Goal: Transaction & Acquisition: Purchase product/service

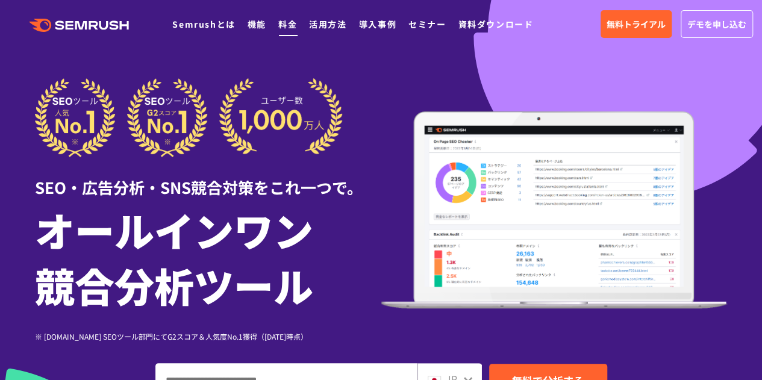
click at [289, 22] on link "料金" at bounding box center [287, 24] width 19 height 12
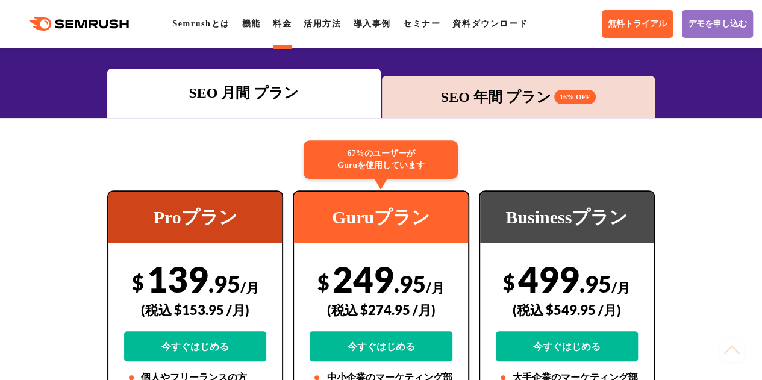
scroll to position [151, 0]
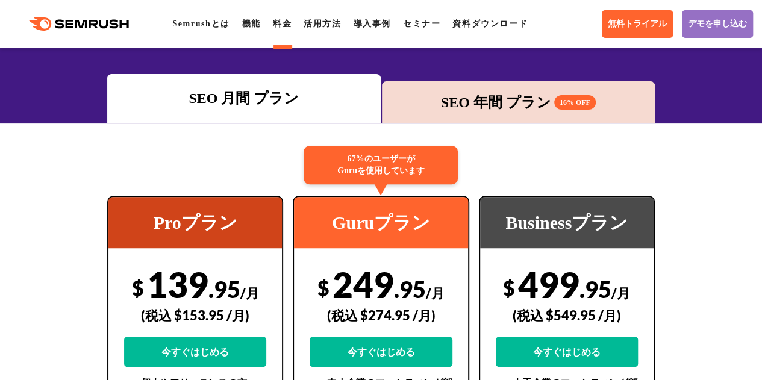
click at [484, 99] on div "SEO 年間 プラン 16% OFF" at bounding box center [518, 103] width 261 height 22
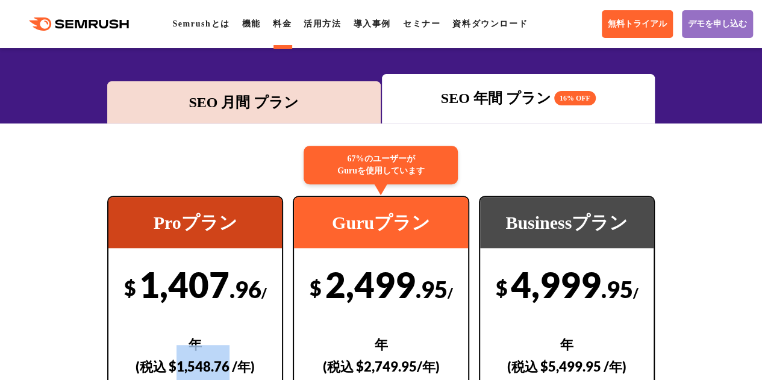
drag, startPoint x: 177, startPoint y: 368, endPoint x: 230, endPoint y: 365, distance: 52.5
click at [230, 365] on div "(税込 $1,548.76 /年)" at bounding box center [195, 366] width 142 height 43
copy div "1,548.76"
click at [536, 25] on div ".cls {fill: #FF642D;} .cls {fill: #FF642D;} Semrushとは 機能 料金 活用方法 導入事例 セミナー 資料ダウ…" at bounding box center [381, 24] width 762 height 36
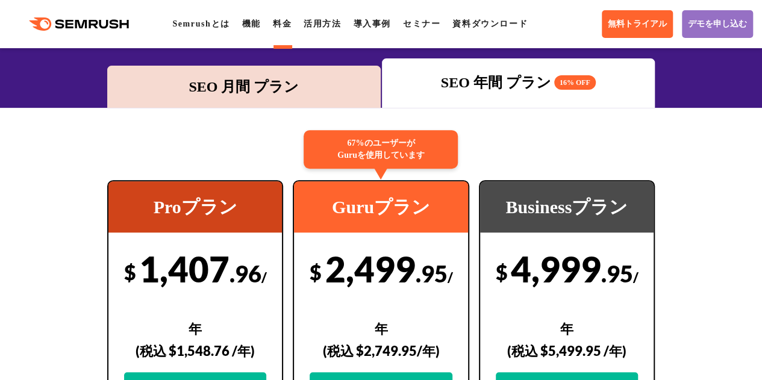
scroll to position [172, 0]
